Goal: Task Accomplishment & Management: Complete application form

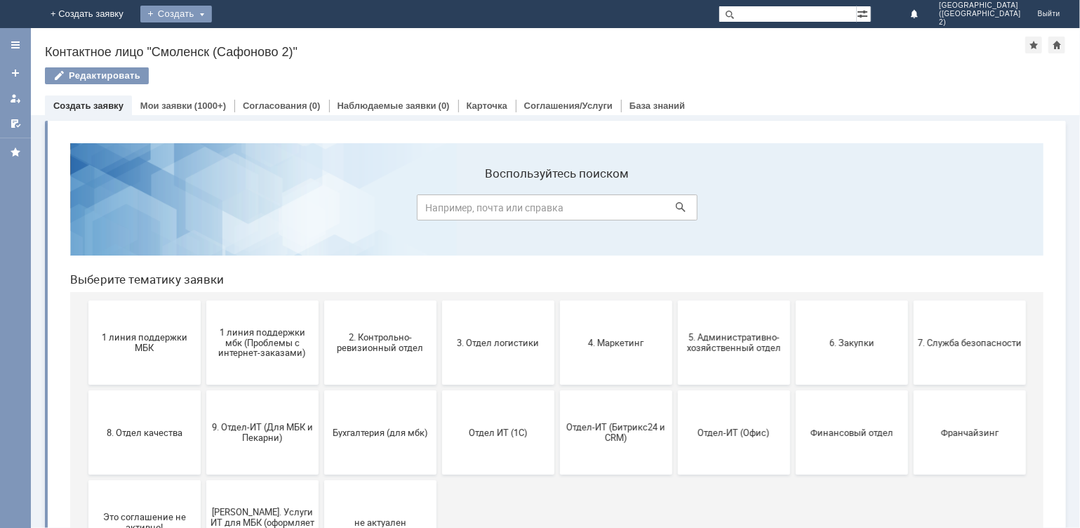
click at [223, 8] on div "Создать" at bounding box center [188, 14] width 72 height 17
click at [261, 40] on link "Заявка" at bounding box center [207, 42] width 107 height 17
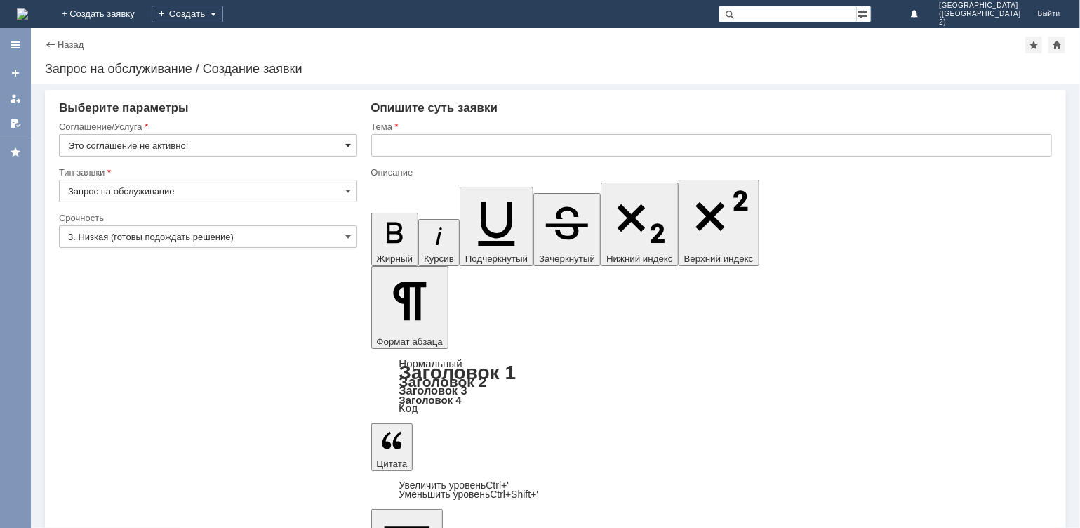
click at [350, 149] on span at bounding box center [349, 145] width 6 height 11
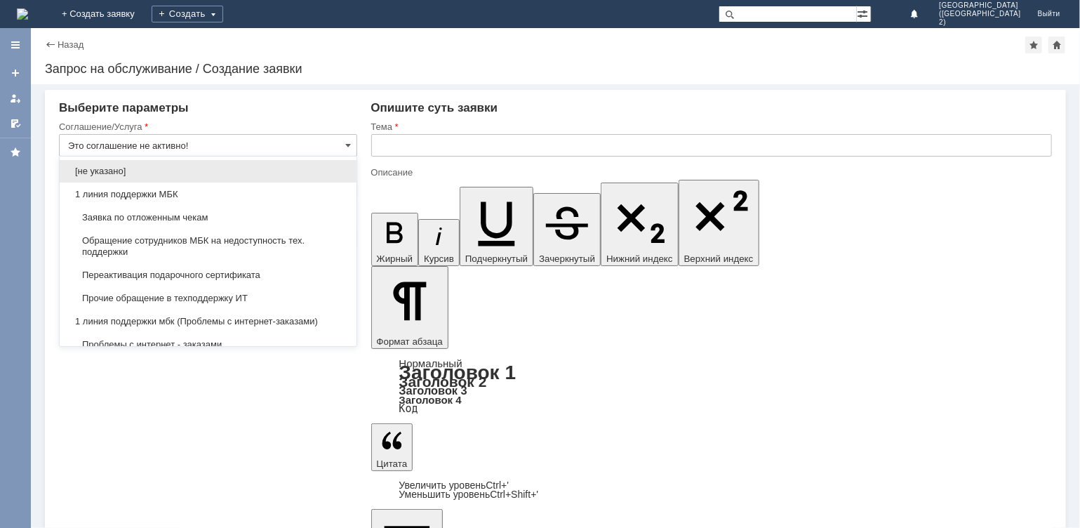
click at [286, 147] on input "Это соглашение не активно!" at bounding box center [208, 145] width 298 height 22
type input "[PERSON_NAME]"
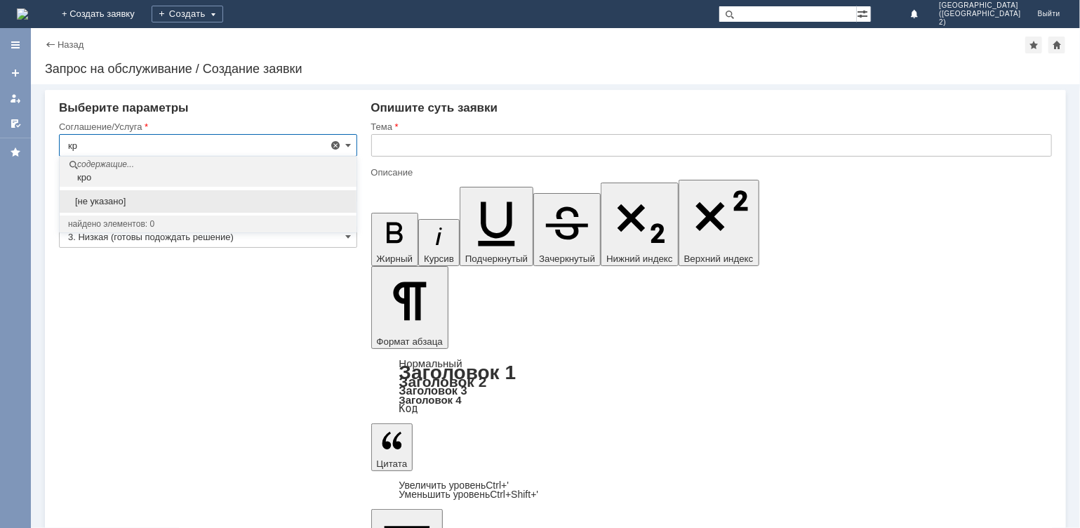
type input "к"
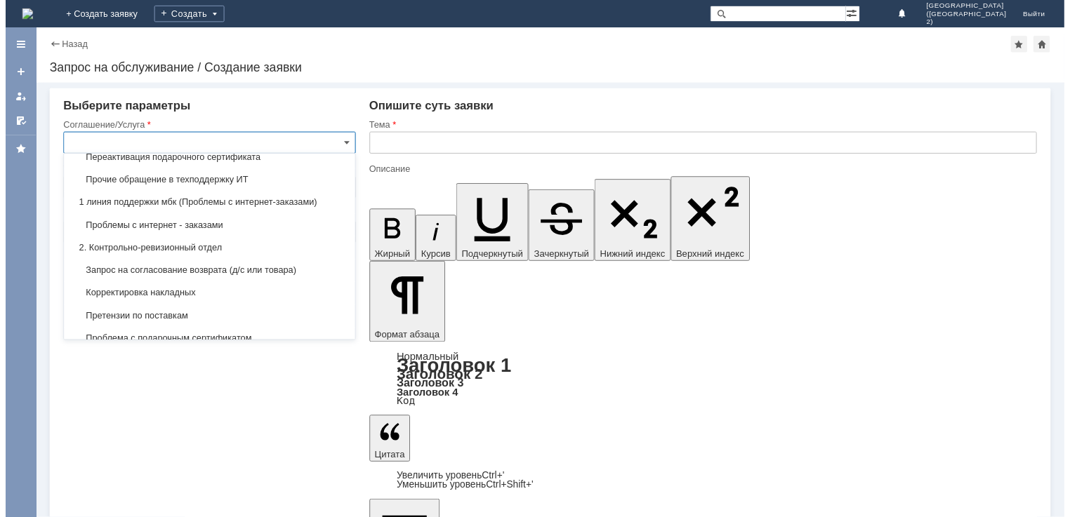
scroll to position [140, 0]
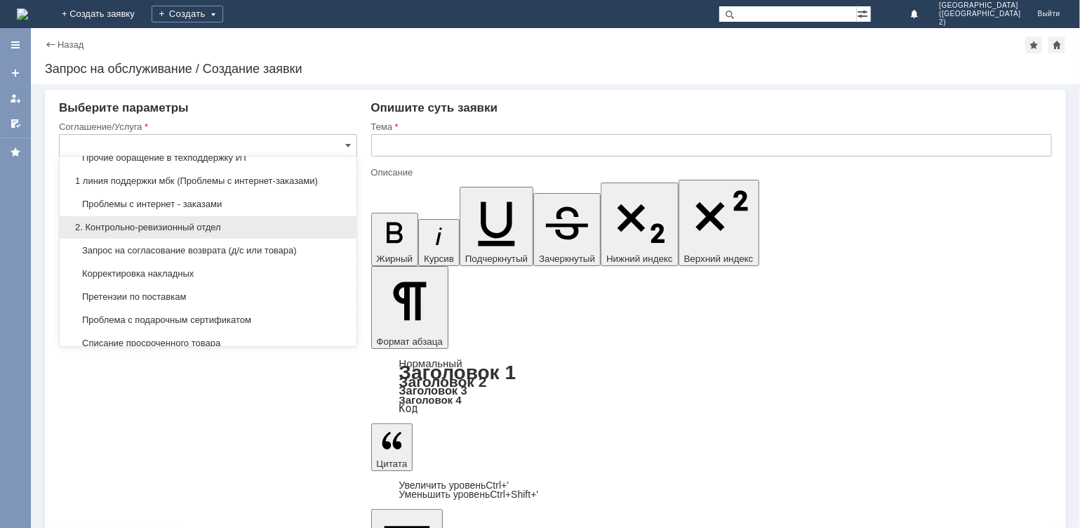
click at [173, 228] on span "2. Контрольно-ревизионный отдел" at bounding box center [208, 227] width 280 height 11
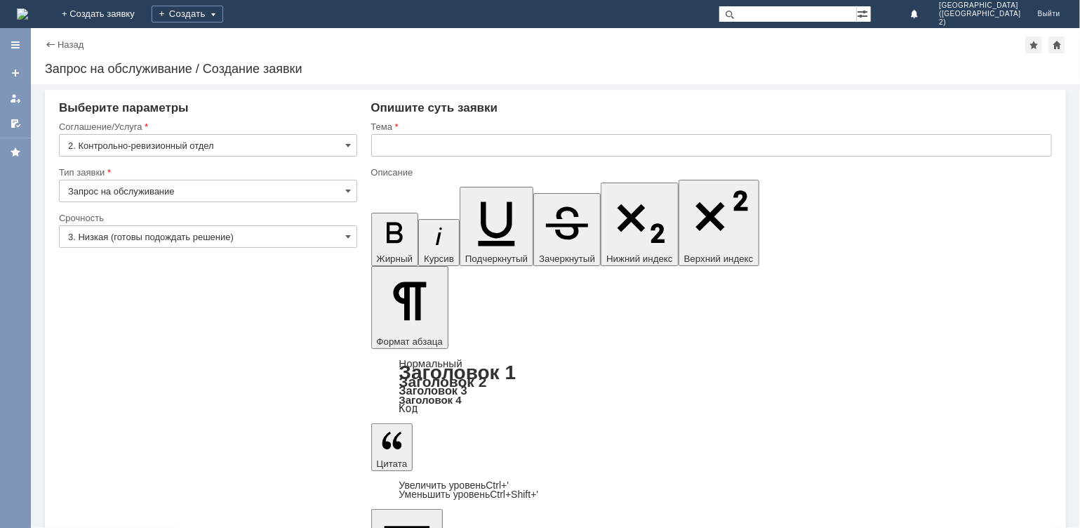
type input "2. Контрольно-ревизионный отдел"
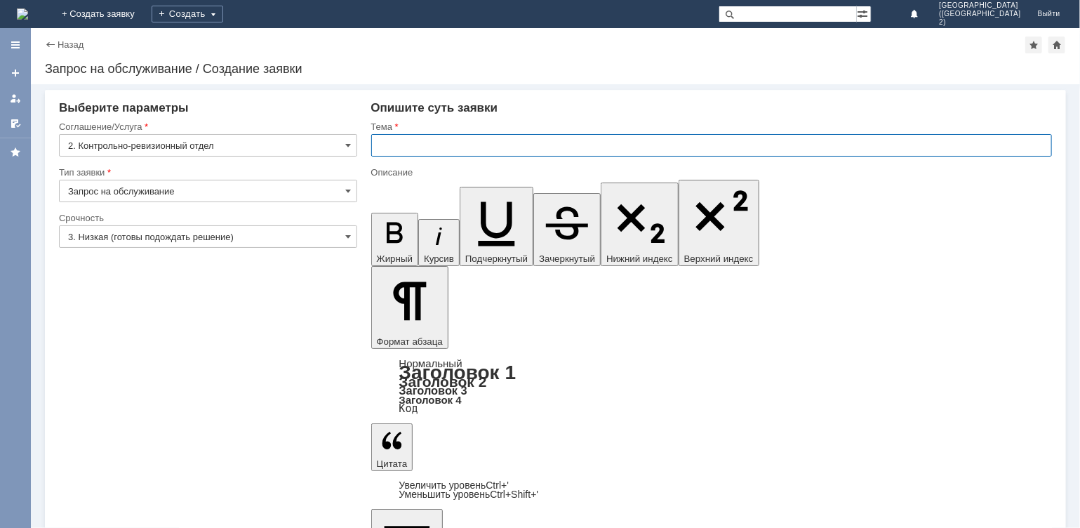
click at [416, 136] on input "text" at bounding box center [712, 145] width 682 height 22
type input "рассхождение по товару"
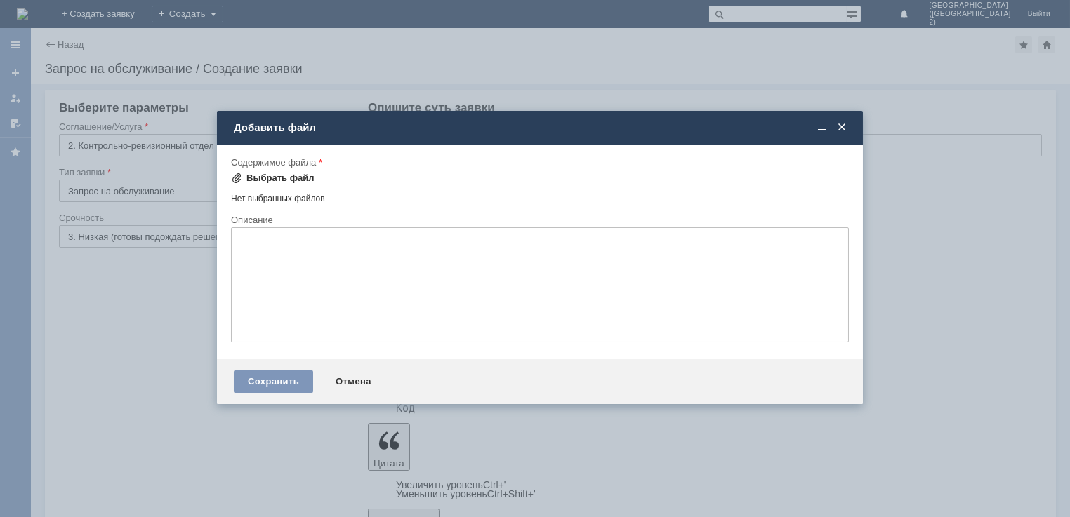
click at [275, 173] on div "Выбрать файл" at bounding box center [280, 178] width 68 height 11
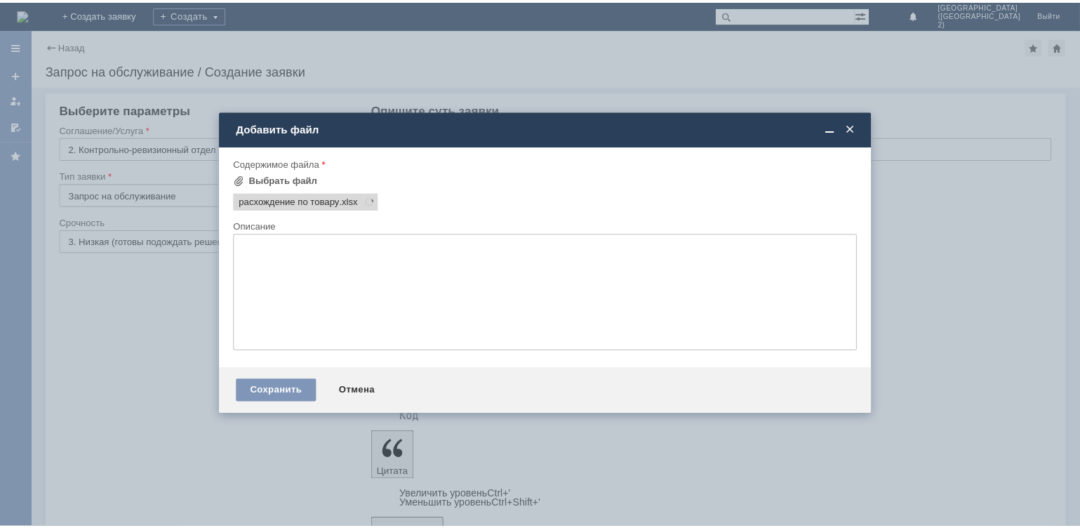
scroll to position [0, 0]
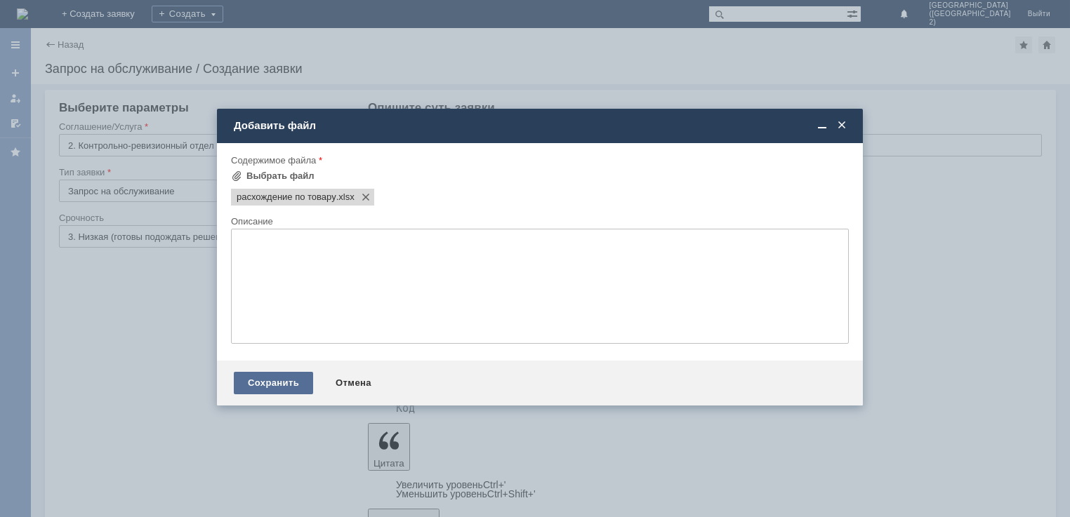
click at [290, 380] on div "Сохранить" at bounding box center [273, 383] width 79 height 22
